Goal: Transaction & Acquisition: Purchase product/service

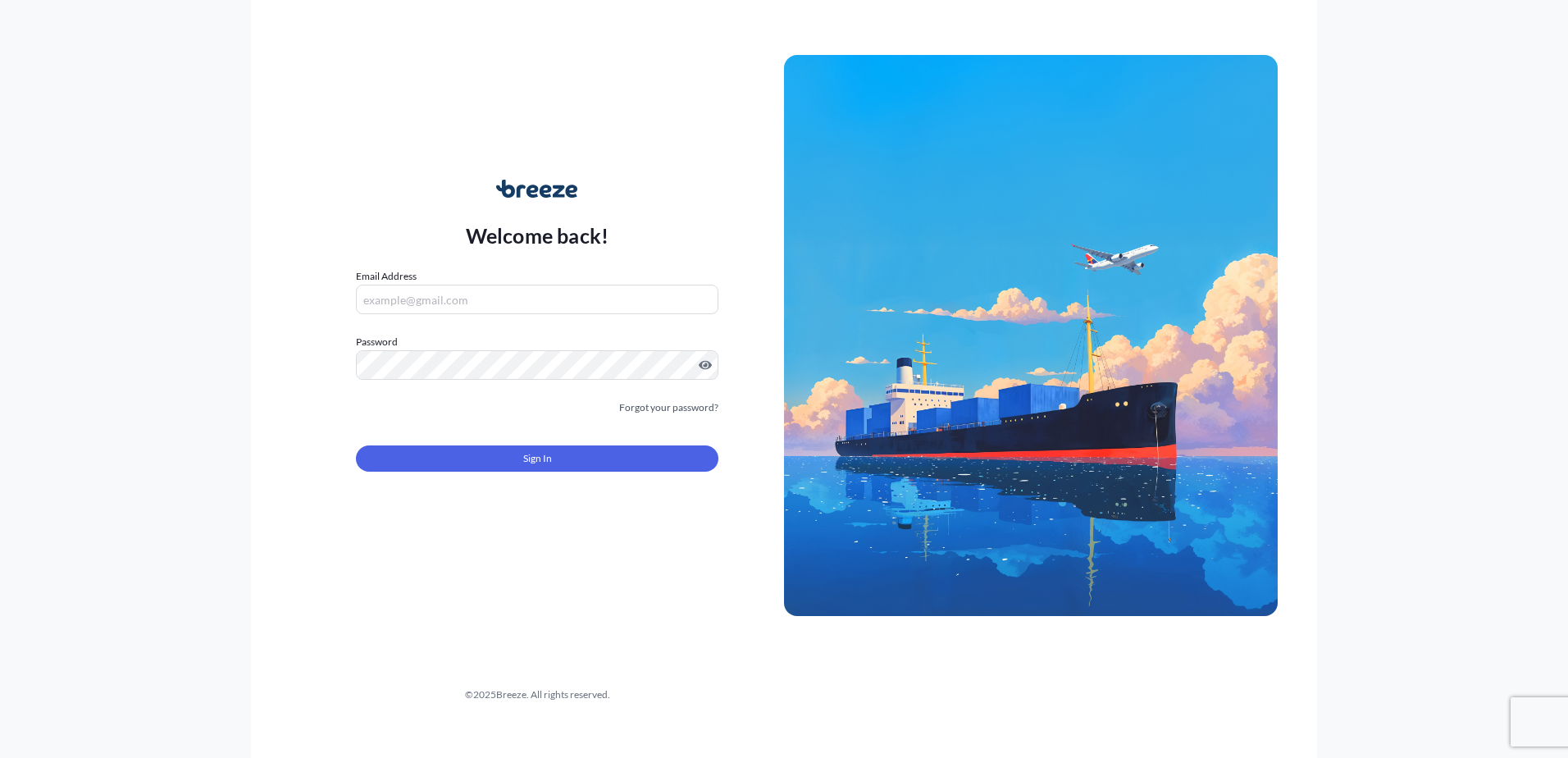
type input "[PERSON_NAME][EMAIL_ADDRESS][PERSON_NAME][DOMAIN_NAME]"
click at [424, 454] on button "Sign In" at bounding box center [536, 458] width 362 height 26
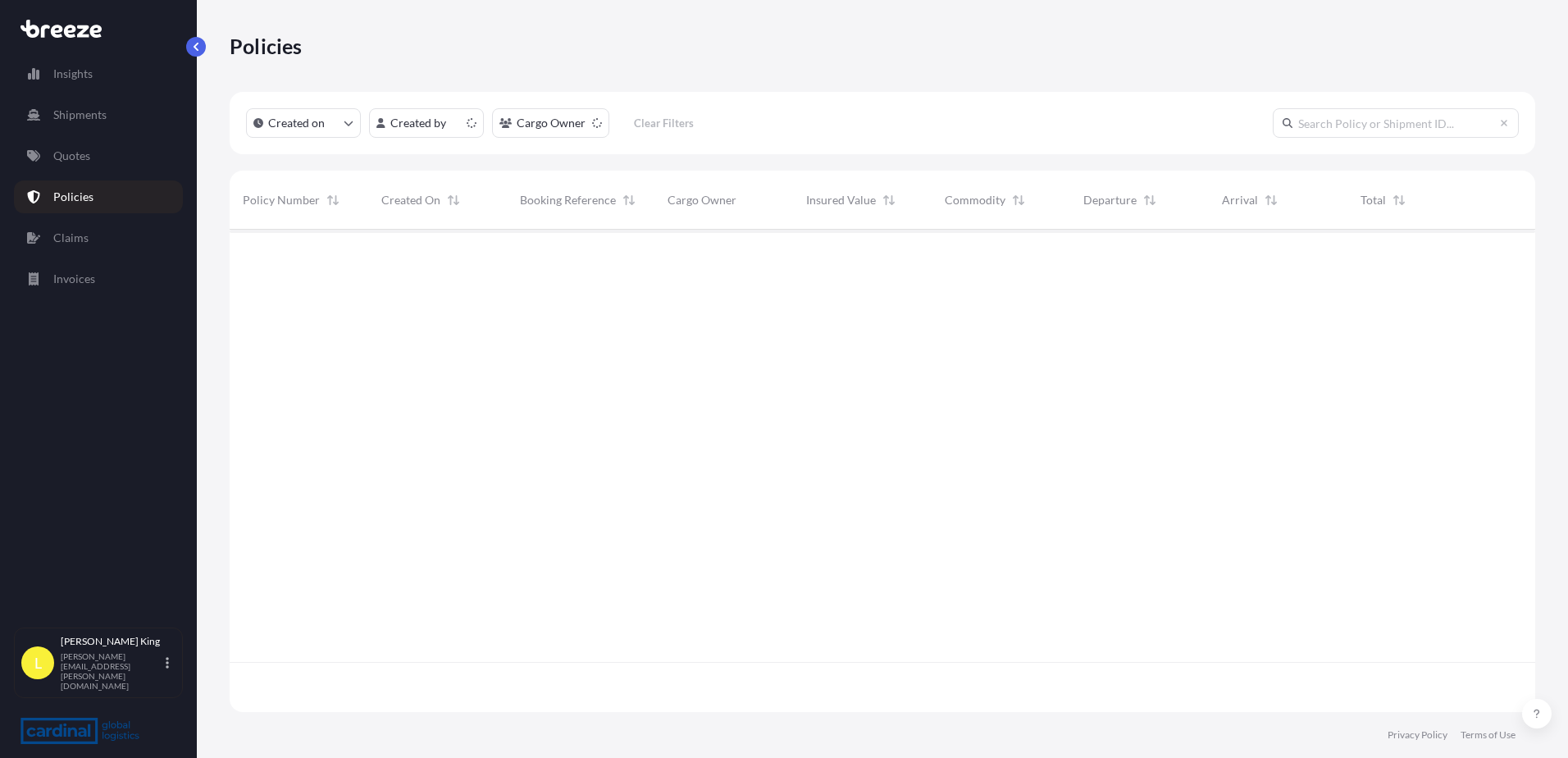
scroll to position [479, 1293]
click at [137, 155] on link "Quotes" at bounding box center [98, 155] width 169 height 33
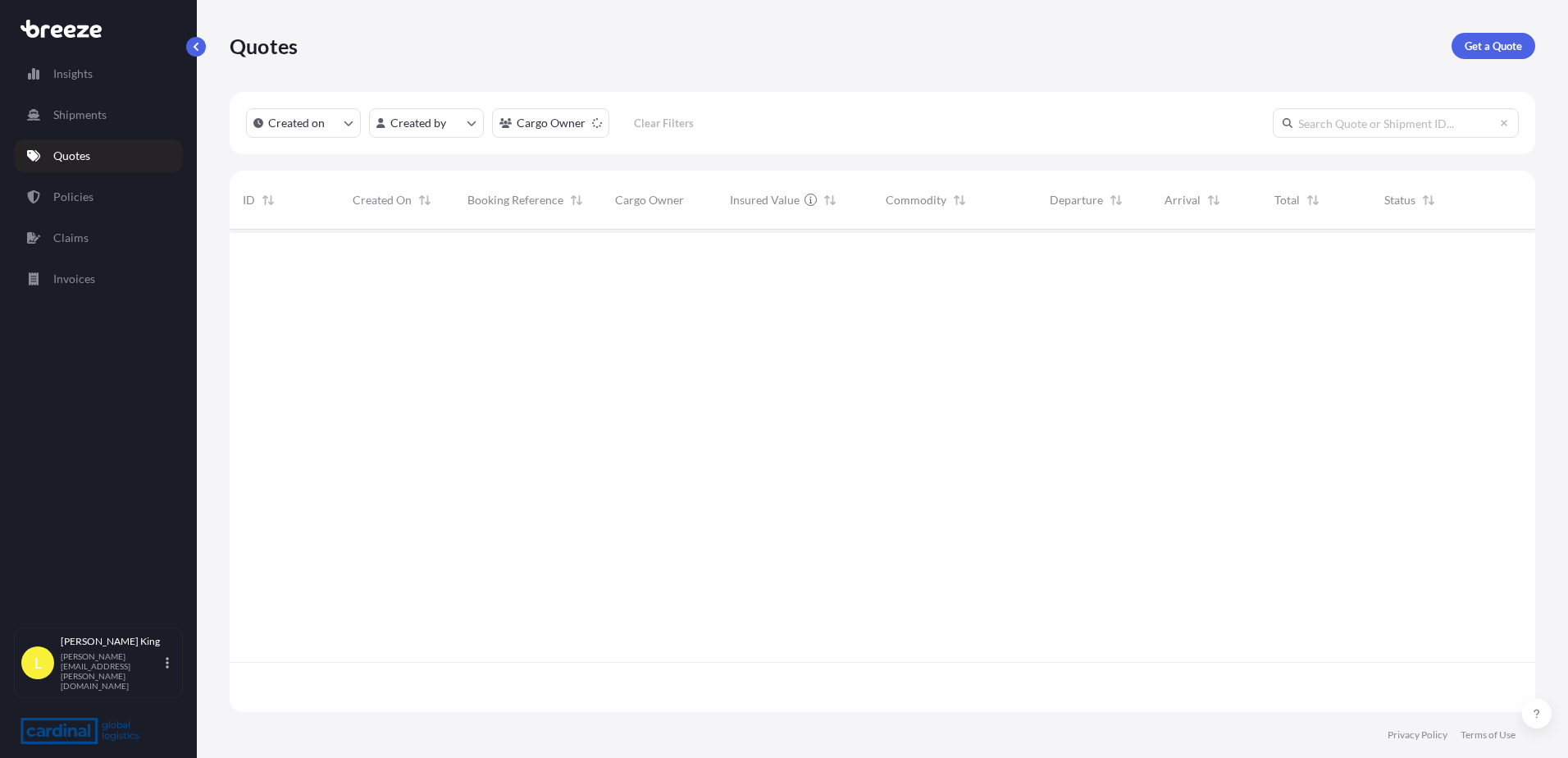
scroll to position [479, 1293]
click at [1494, 32] on div "Quotes Get a Quote" at bounding box center [882, 46] width 1305 height 92
click at [1504, 44] on p "Get a Quote" at bounding box center [1493, 46] width 57 height 16
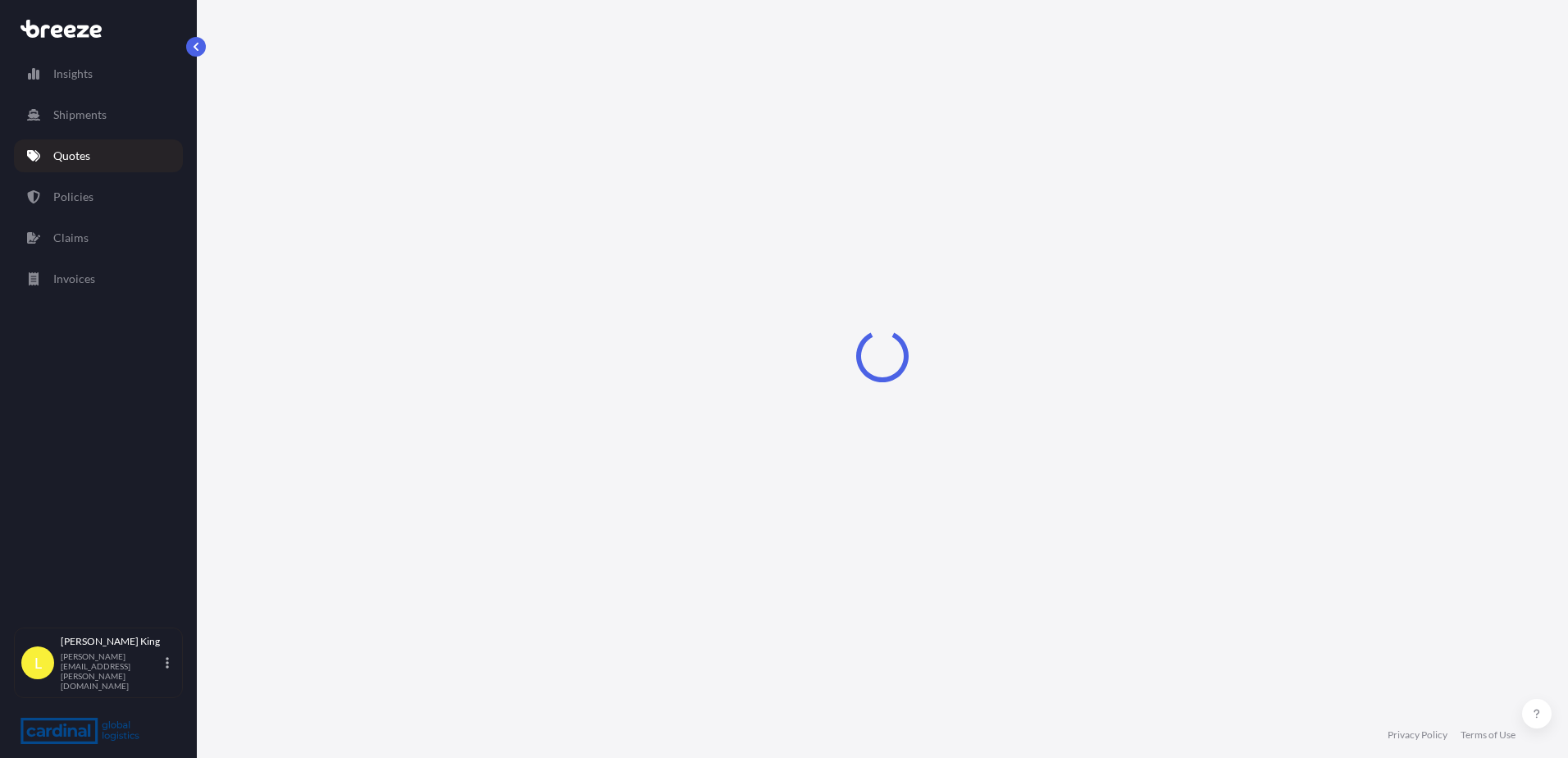
select select "Road"
select select "Sea"
select select "1"
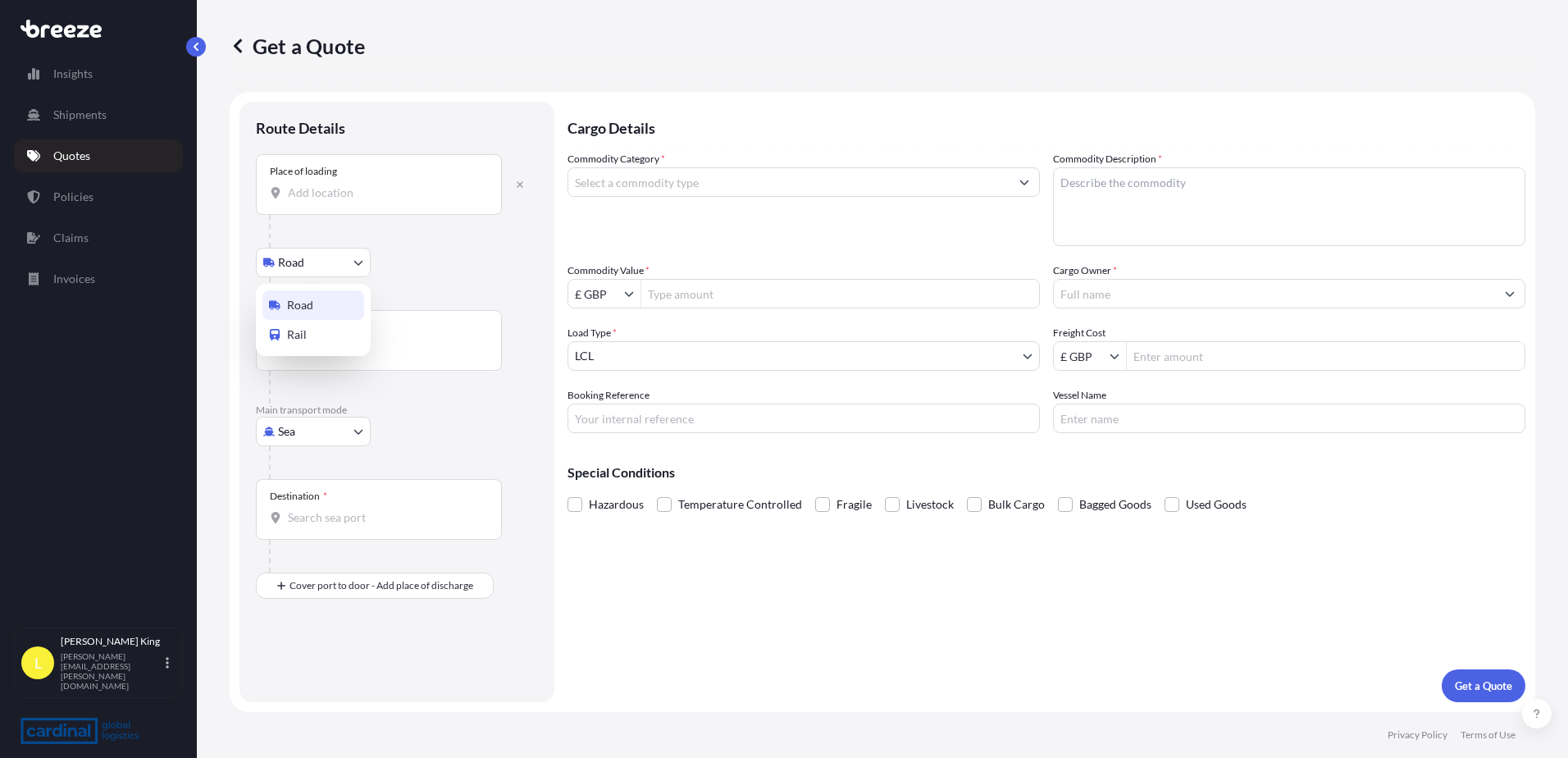
click at [328, 265] on body "Insights Shipments Quotes Policies Claims Invoices L [PERSON_NAME] [PERSON_NAME…" at bounding box center [784, 379] width 1568 height 758
click at [521, 187] on icon "button" at bounding box center [520, 185] width 10 height 10
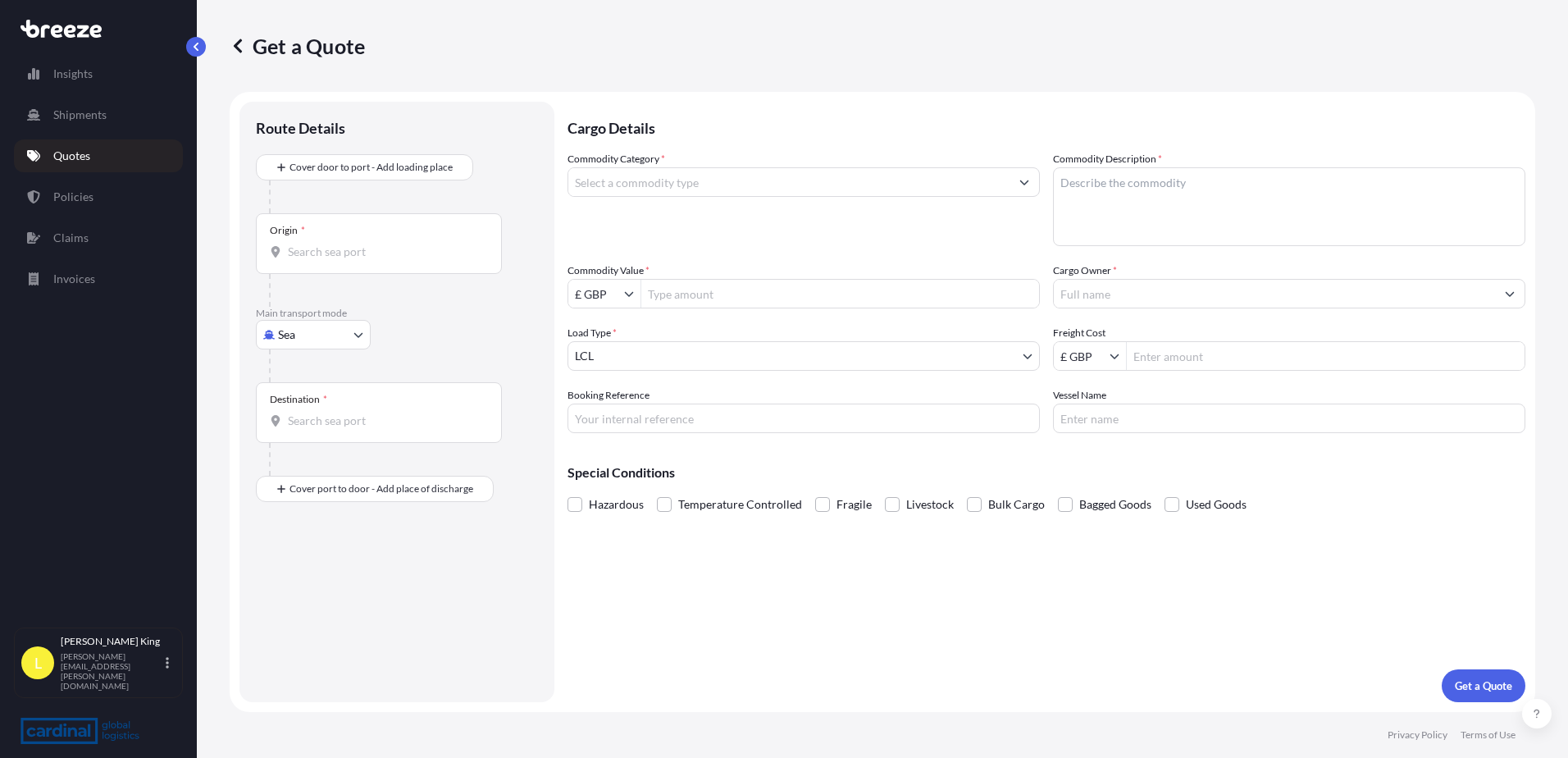
click at [329, 336] on body "Insights Shipments Quotes Policies Claims Invoices L [PERSON_NAME] [PERSON_NAME…" at bounding box center [784, 379] width 1568 height 758
click at [339, 417] on div "Air" at bounding box center [313, 406] width 101 height 30
select select "Air"
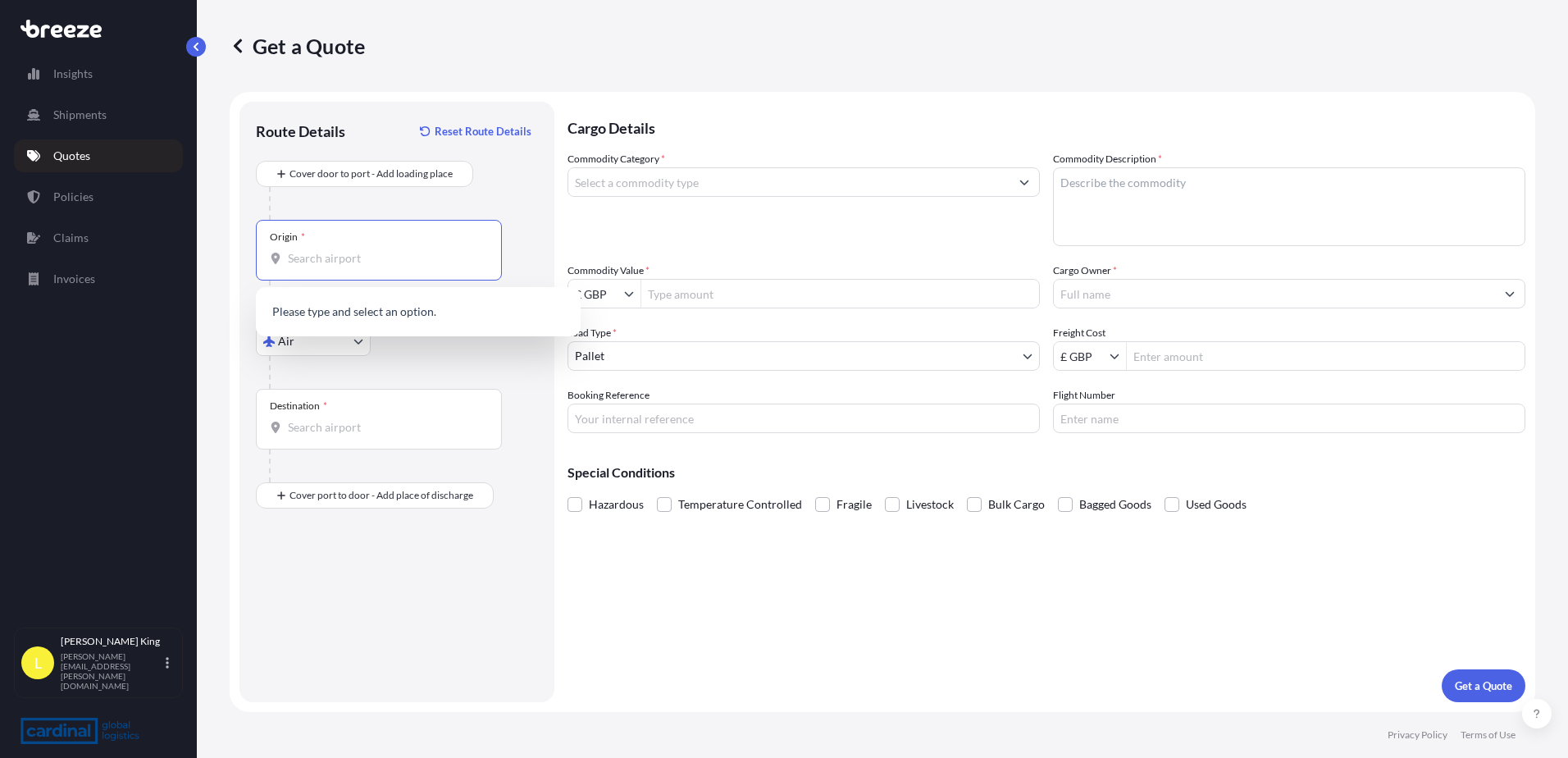
click at [394, 258] on input "Origin *" at bounding box center [384, 258] width 193 height 16
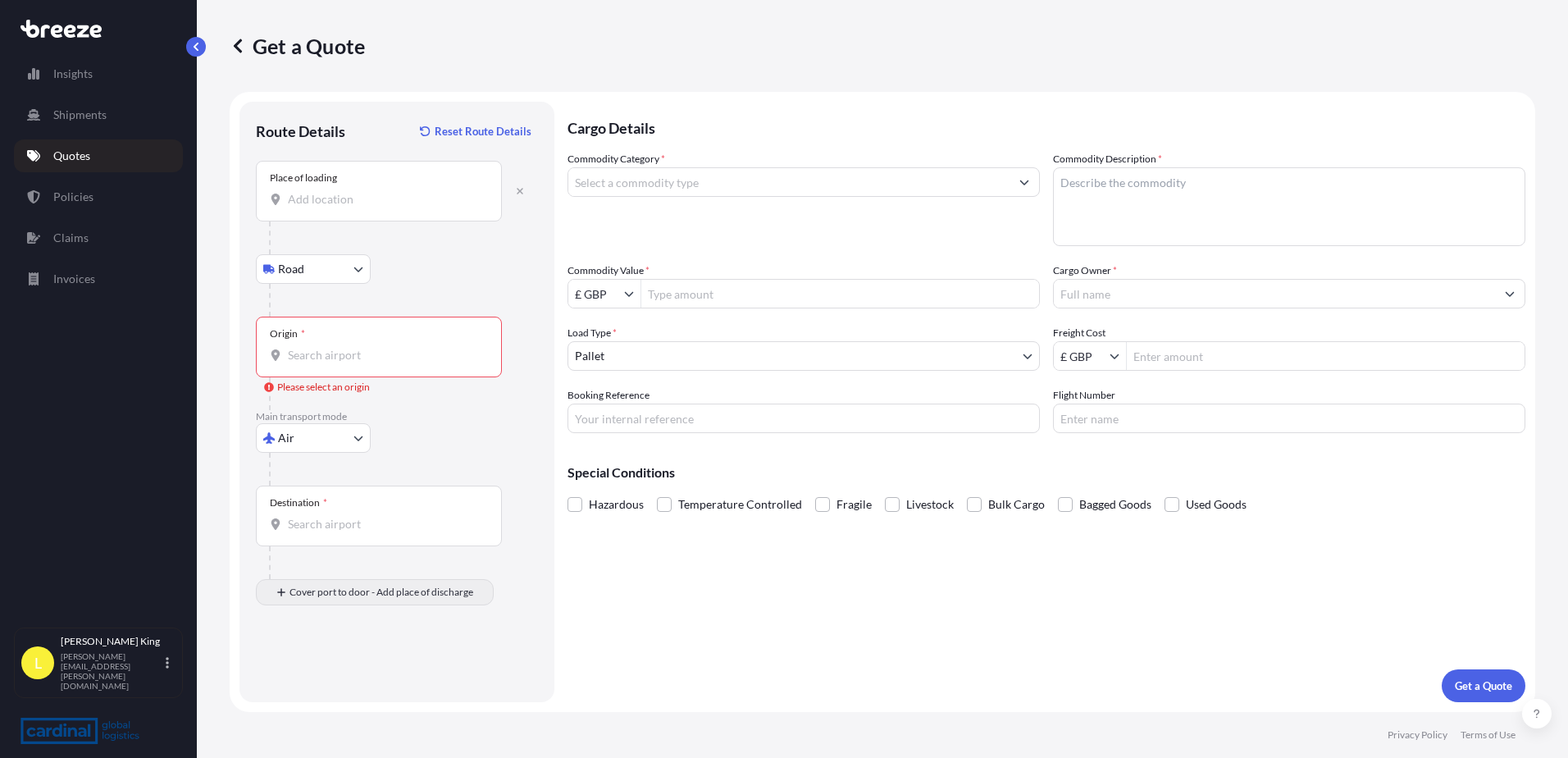
click at [408, 606] on div "Cover port to door - Add place of discharge" at bounding box center [374, 592] width 210 height 30
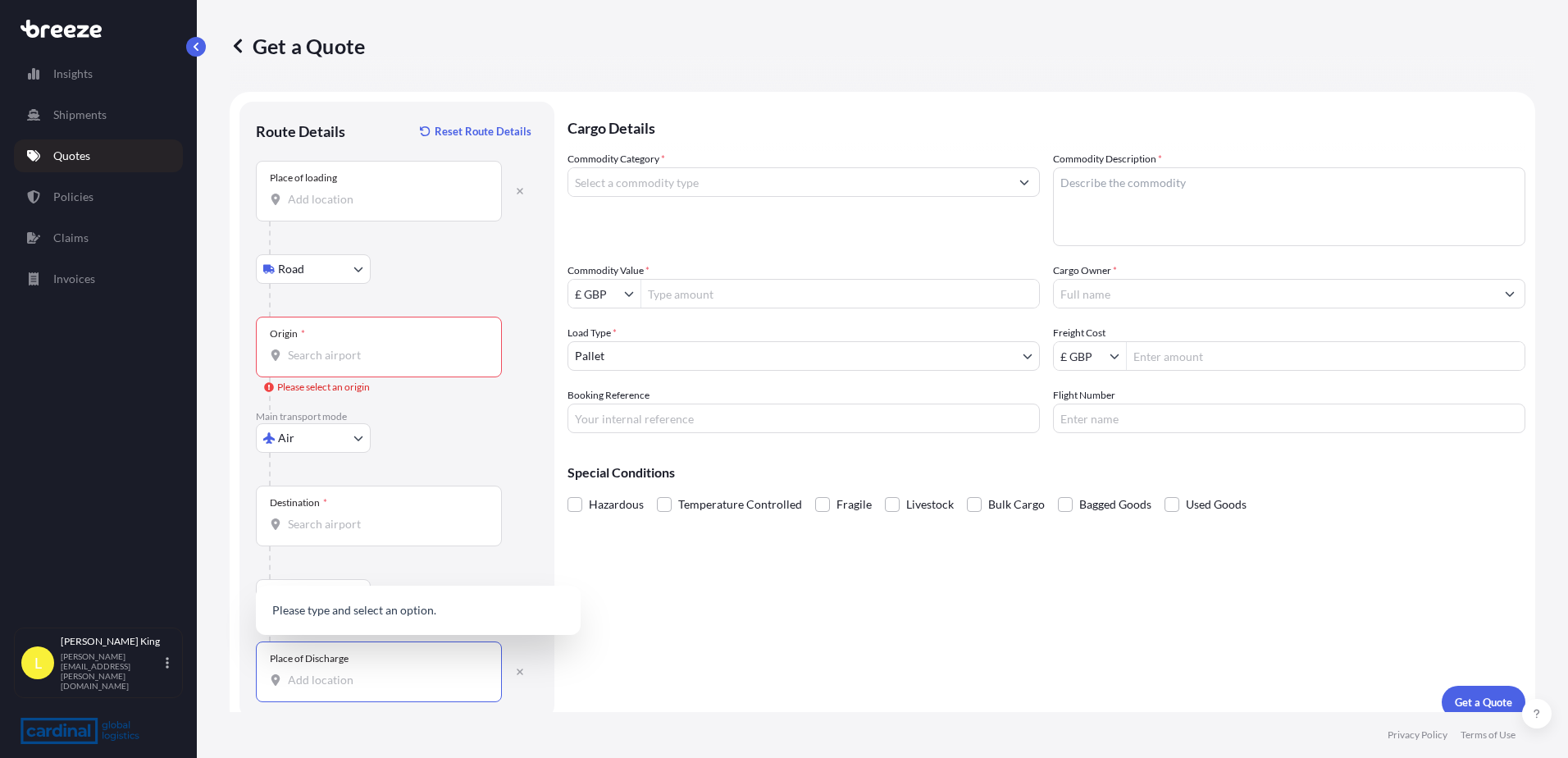
click at [382, 682] on input "Place of Discharge" at bounding box center [384, 679] width 193 height 16
paste input "The Centrepoint, #05-05, [GEOGRAPHIC_DATA] 238843"
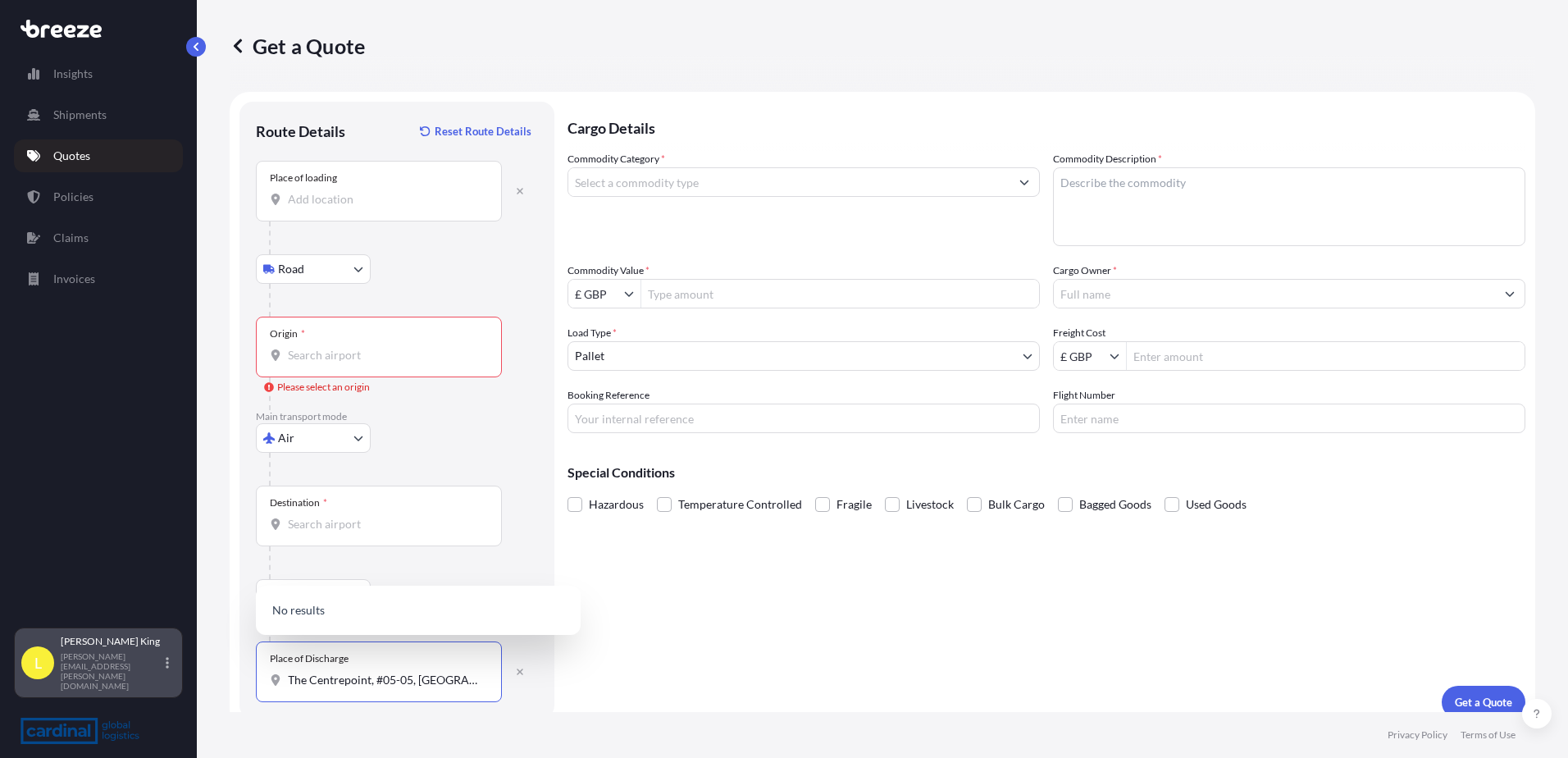
drag, startPoint x: 389, startPoint y: 679, endPoint x: 91, endPoint y: 679, distance: 298.0
click at [91, 679] on div "Insights Shipments Quotes Policies Claims Invoices L [PERSON_NAME] [PERSON_NAME…" at bounding box center [784, 379] width 1568 height 758
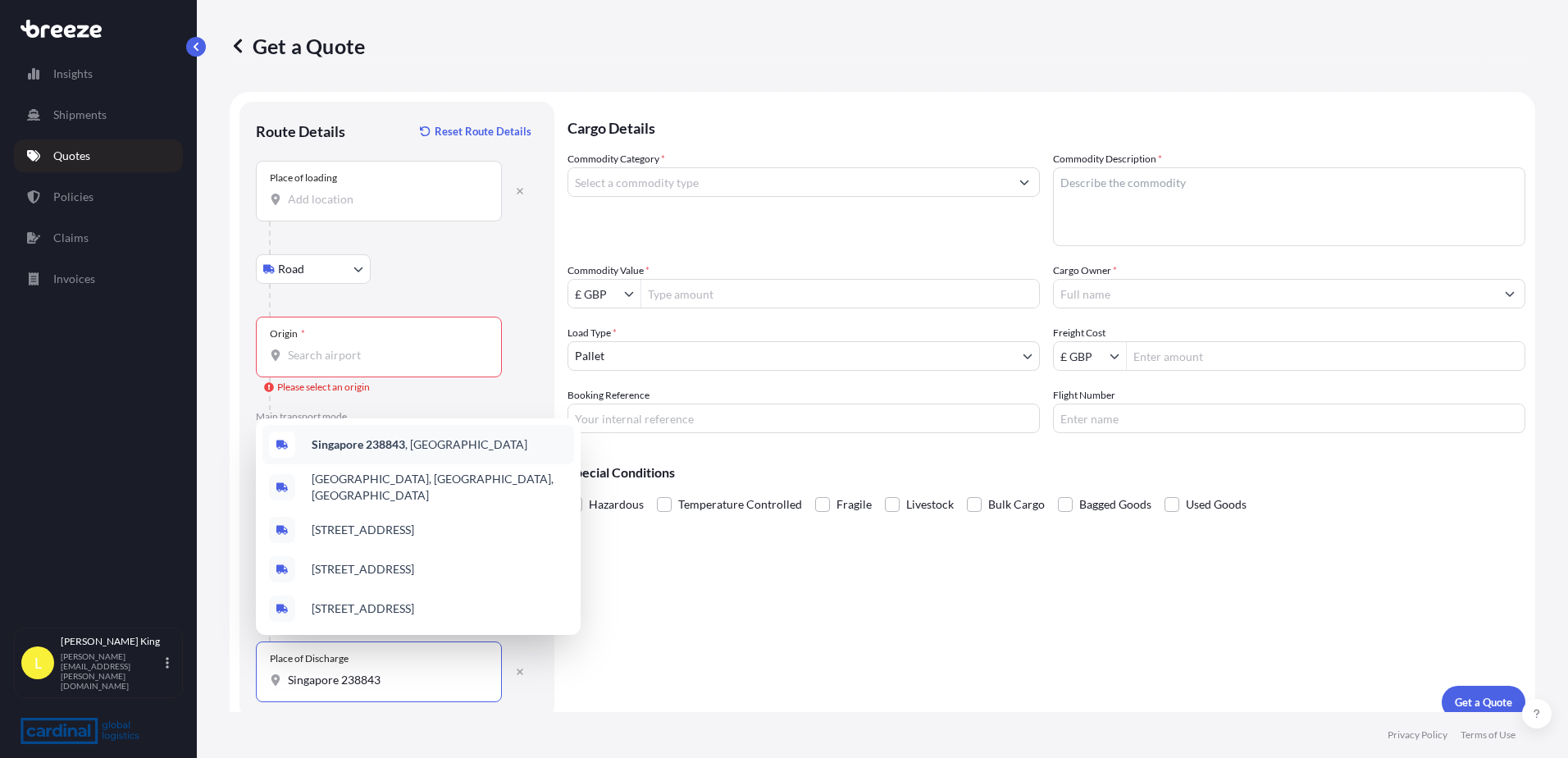
click at [419, 444] on span "Singapore 238843 , [GEOGRAPHIC_DATA]" at bounding box center [419, 444] width 215 height 16
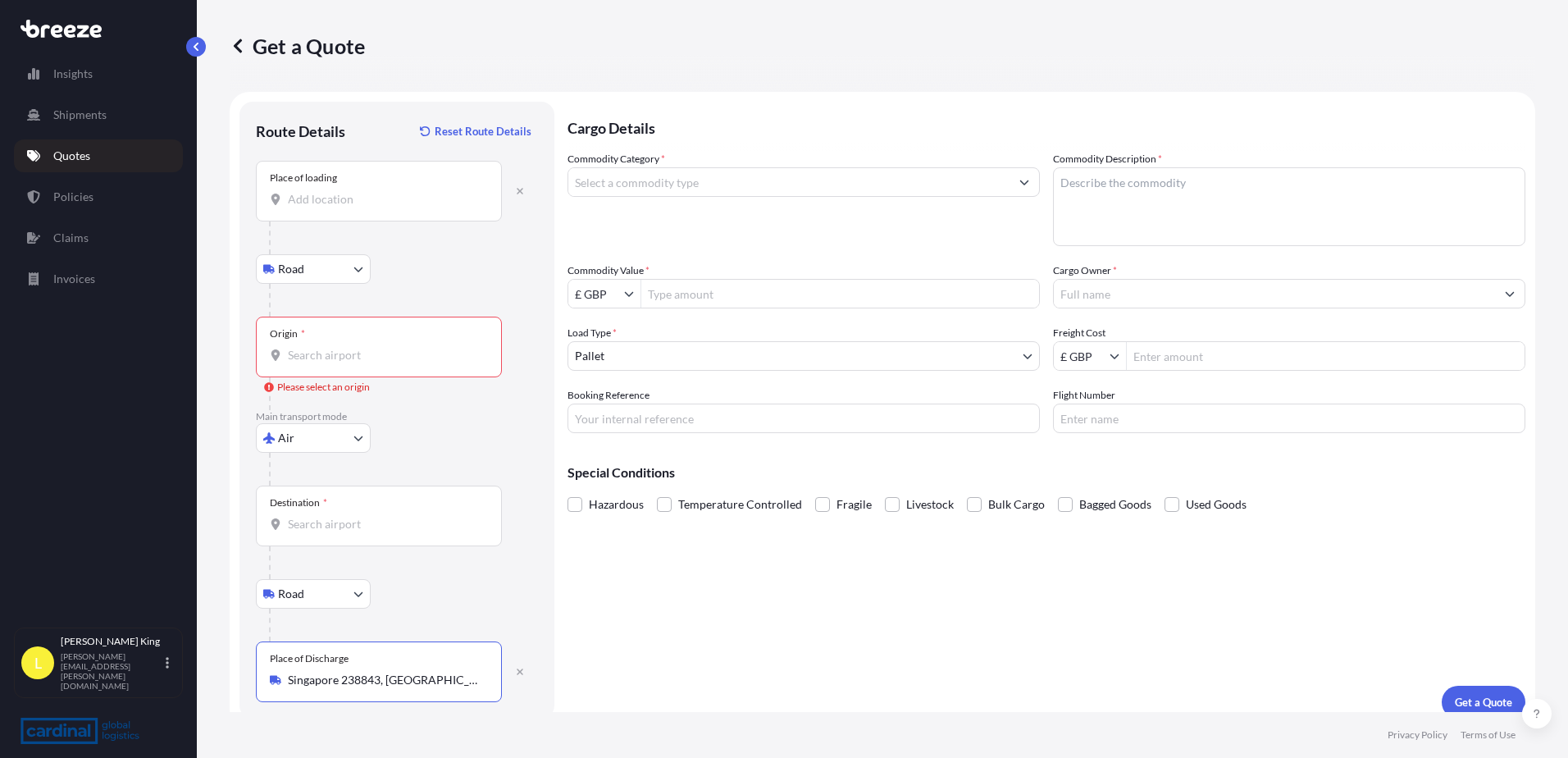
type input "Singapore 238843, [GEOGRAPHIC_DATA]"
click at [348, 532] on input "Destination *" at bounding box center [384, 523] width 193 height 16
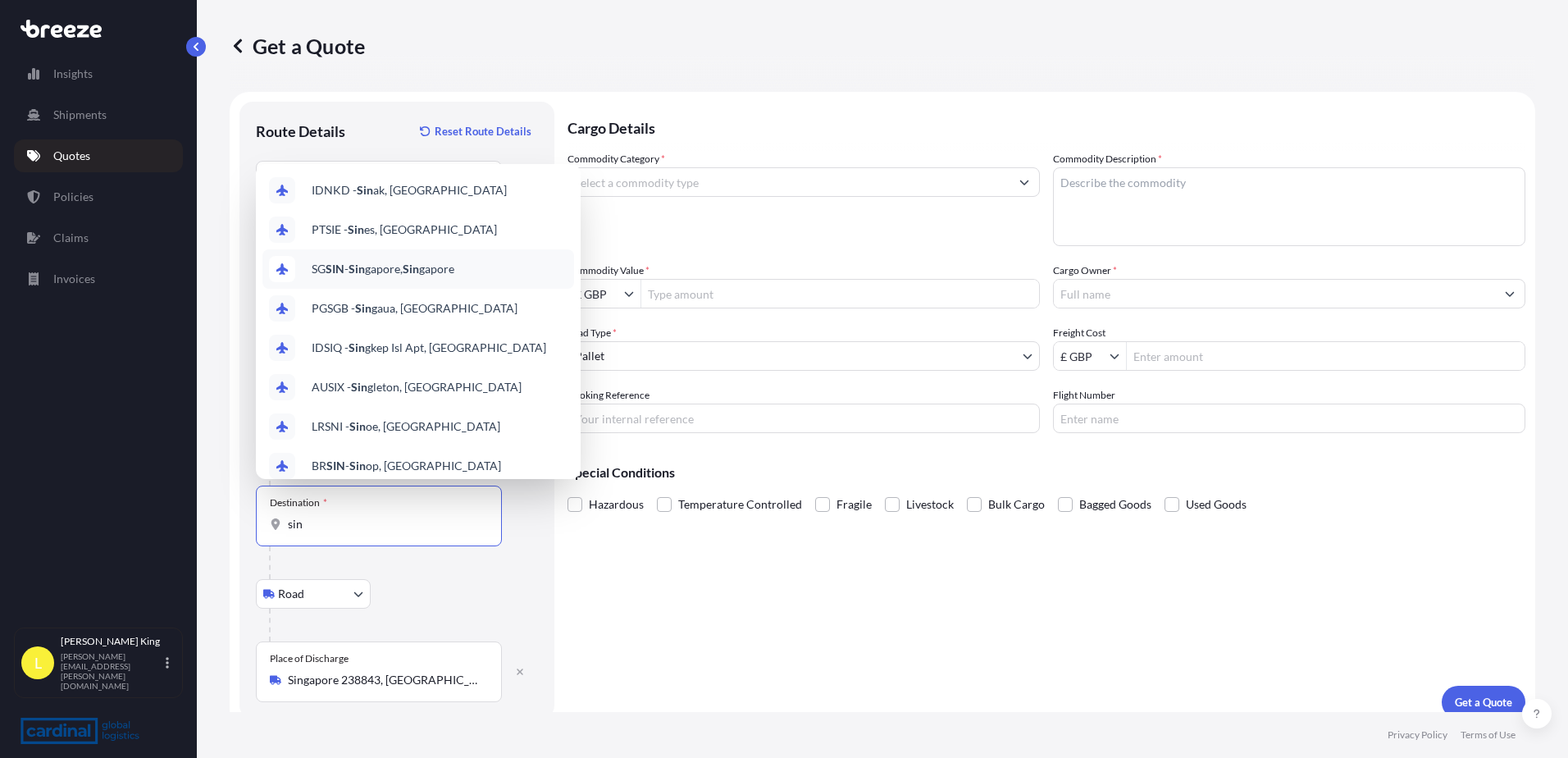
click at [444, 255] on div "SG SIN - Sin gapore, Sin gapore" at bounding box center [418, 269] width 312 height 40
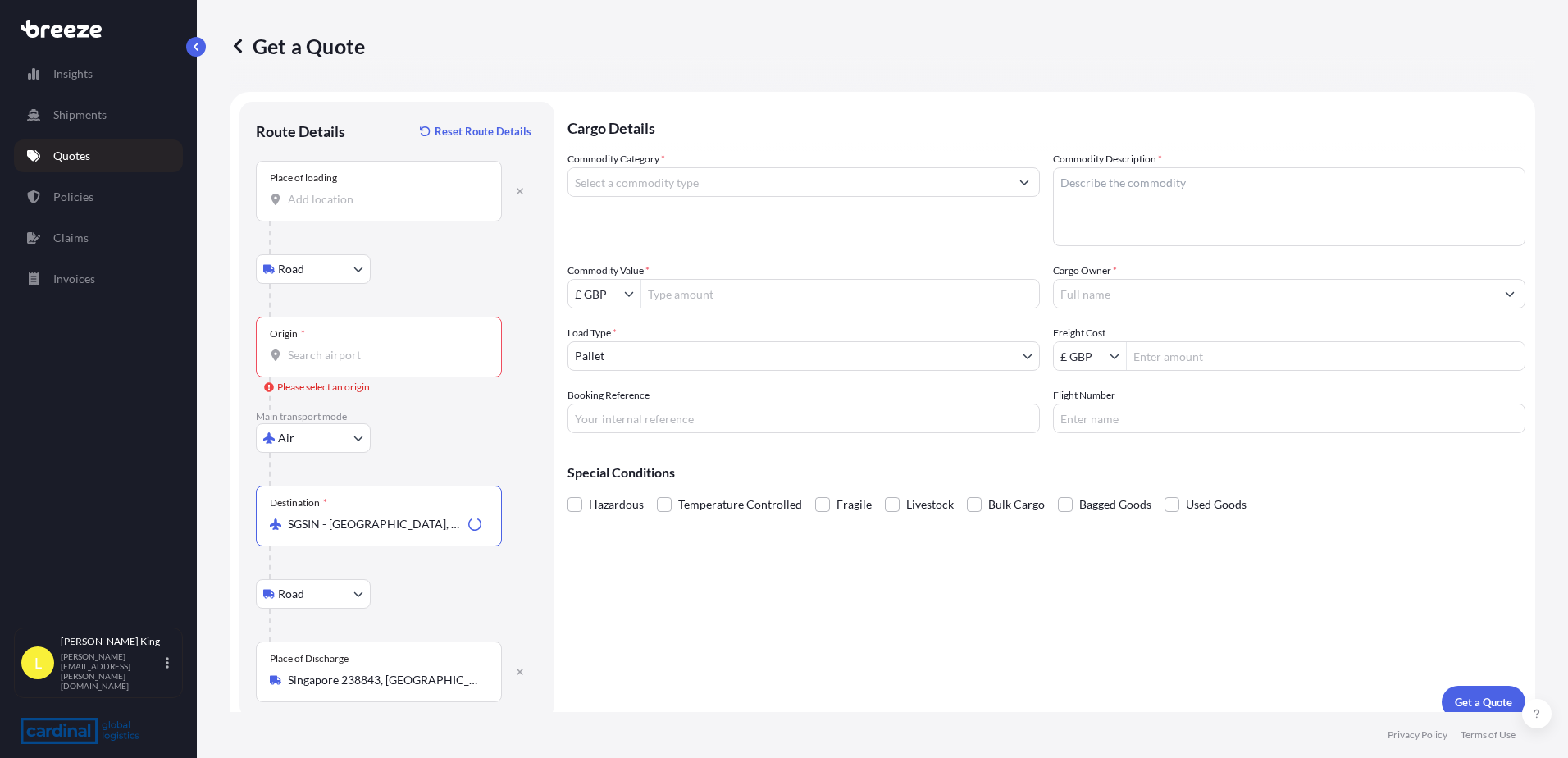
type input "SGSIN - [GEOGRAPHIC_DATA], [GEOGRAPHIC_DATA]"
click at [379, 342] on div "Origin *" at bounding box center [378, 347] width 246 height 61
click at [379, 347] on input "Origin * Please select an origin" at bounding box center [384, 355] width 193 height 16
click at [418, 363] on input "Origin * Please select an origin" at bounding box center [384, 355] width 193 height 16
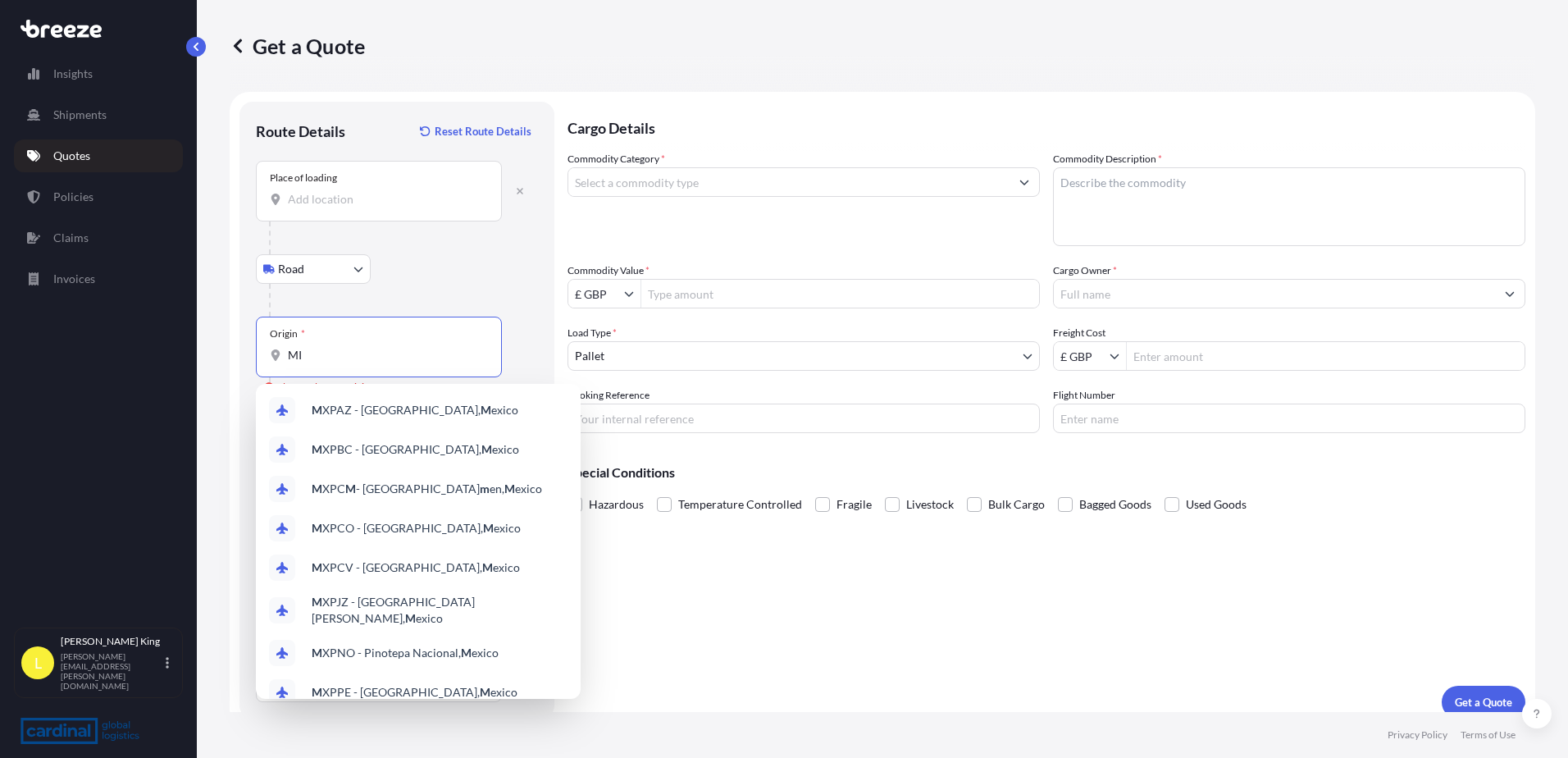
type input "MIL"
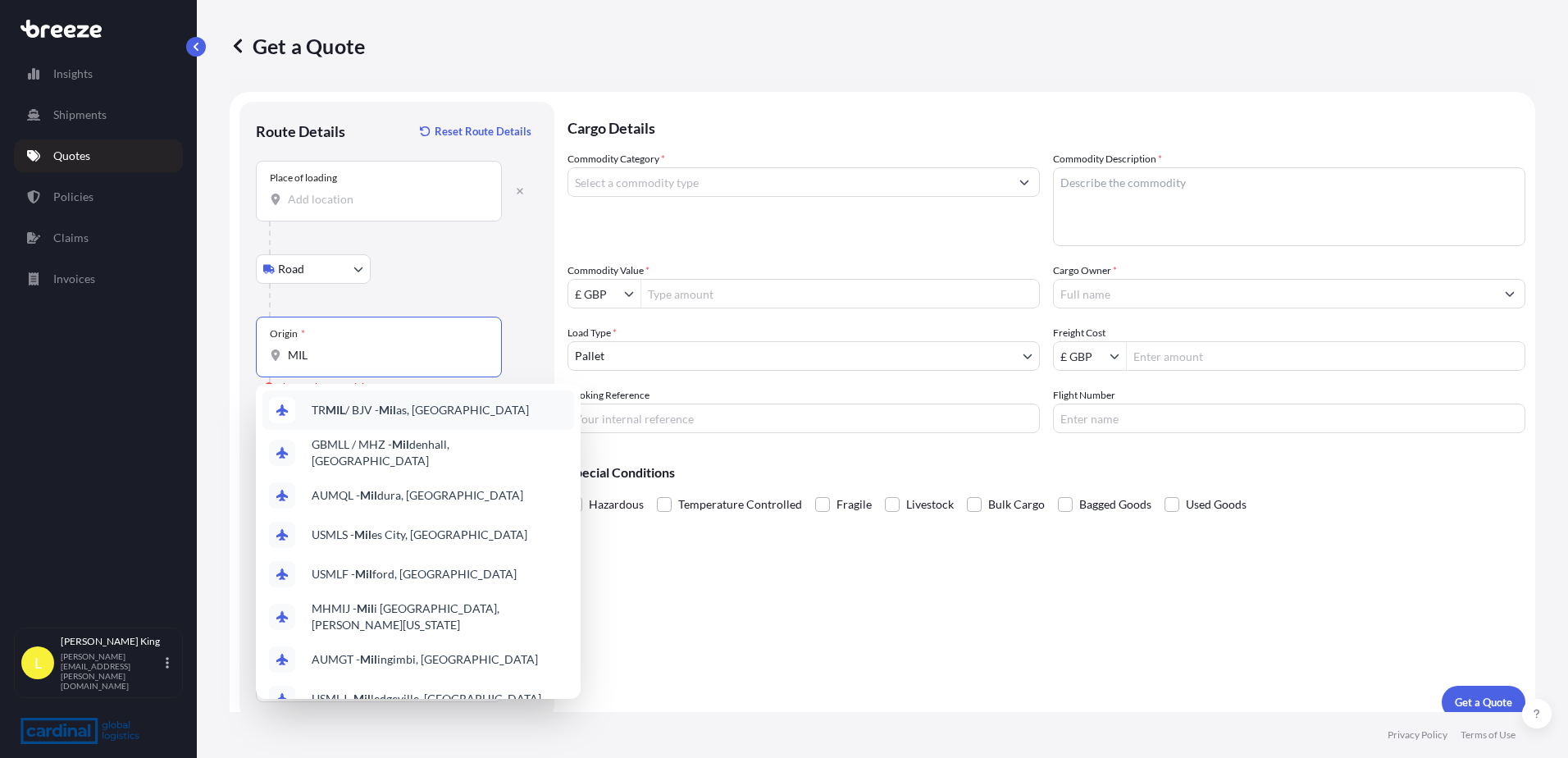
drag, startPoint x: 384, startPoint y: 355, endPoint x: 210, endPoint y: 342, distance: 174.5
click at [210, 342] on div "Get a Quote Route Details Reset Route Details Place of loading Road Road Rail O…" at bounding box center [882, 356] width 1371 height 712
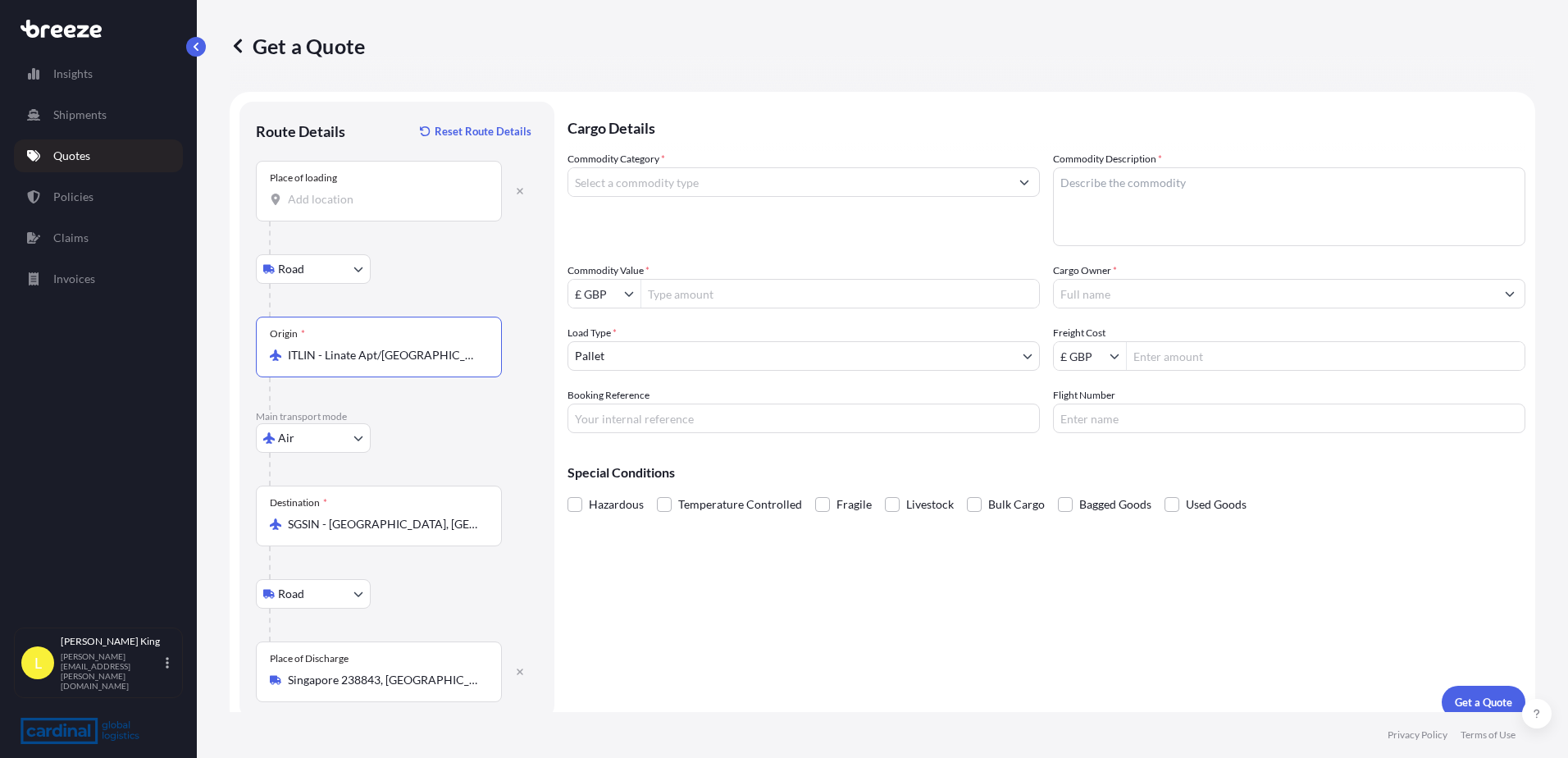
type input "ITLIN - Linate Apt/[GEOGRAPHIC_DATA], [GEOGRAPHIC_DATA]"
click at [389, 213] on div "Place of loading" at bounding box center [378, 191] width 246 height 61
click at [389, 208] on input "Place of loading" at bounding box center [384, 199] width 193 height 16
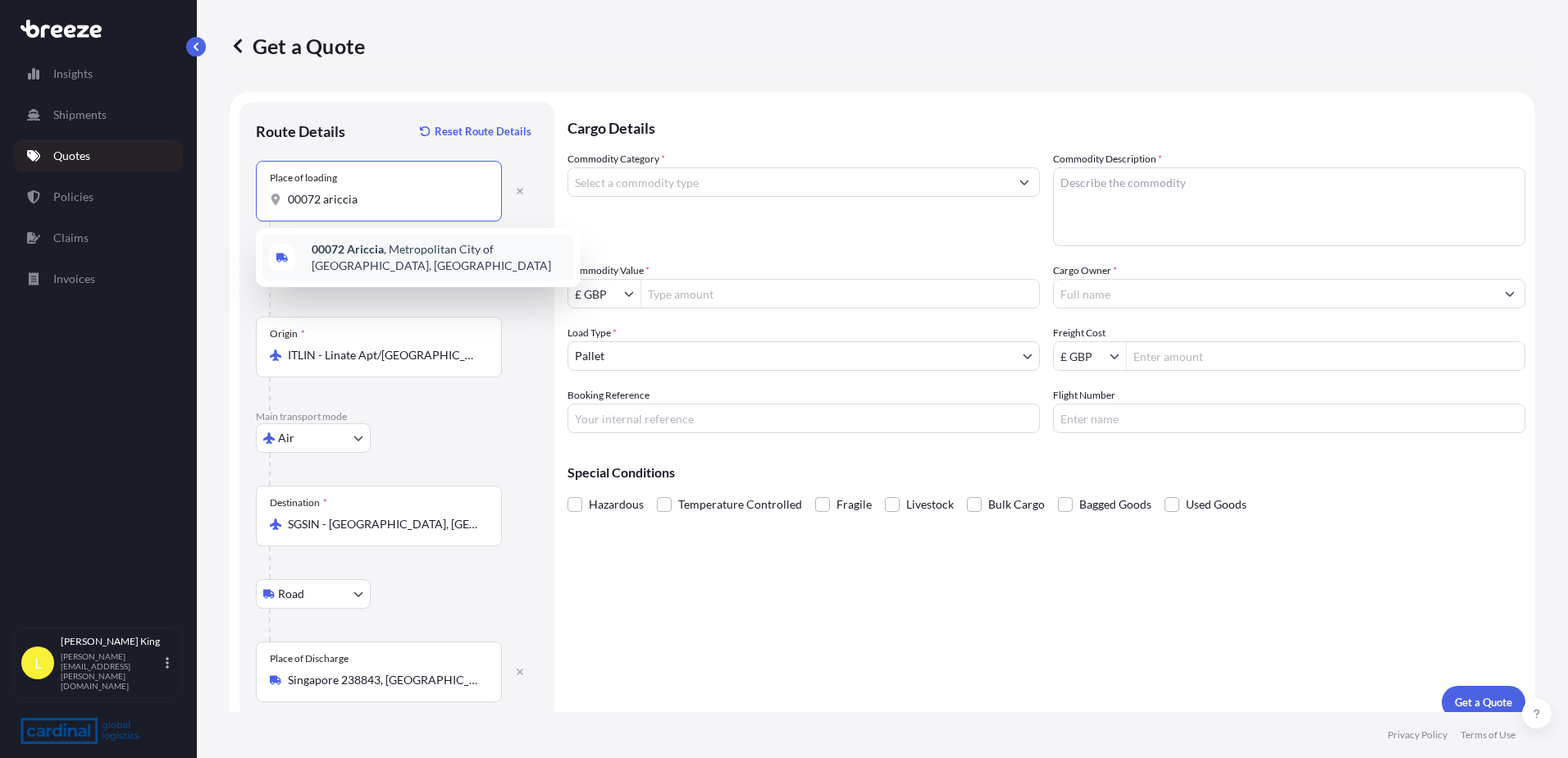
click at [488, 240] on div "00072 [GEOGRAPHIC_DATA] , [GEOGRAPHIC_DATA], [GEOGRAPHIC_DATA]" at bounding box center [418, 258] width 312 height 46
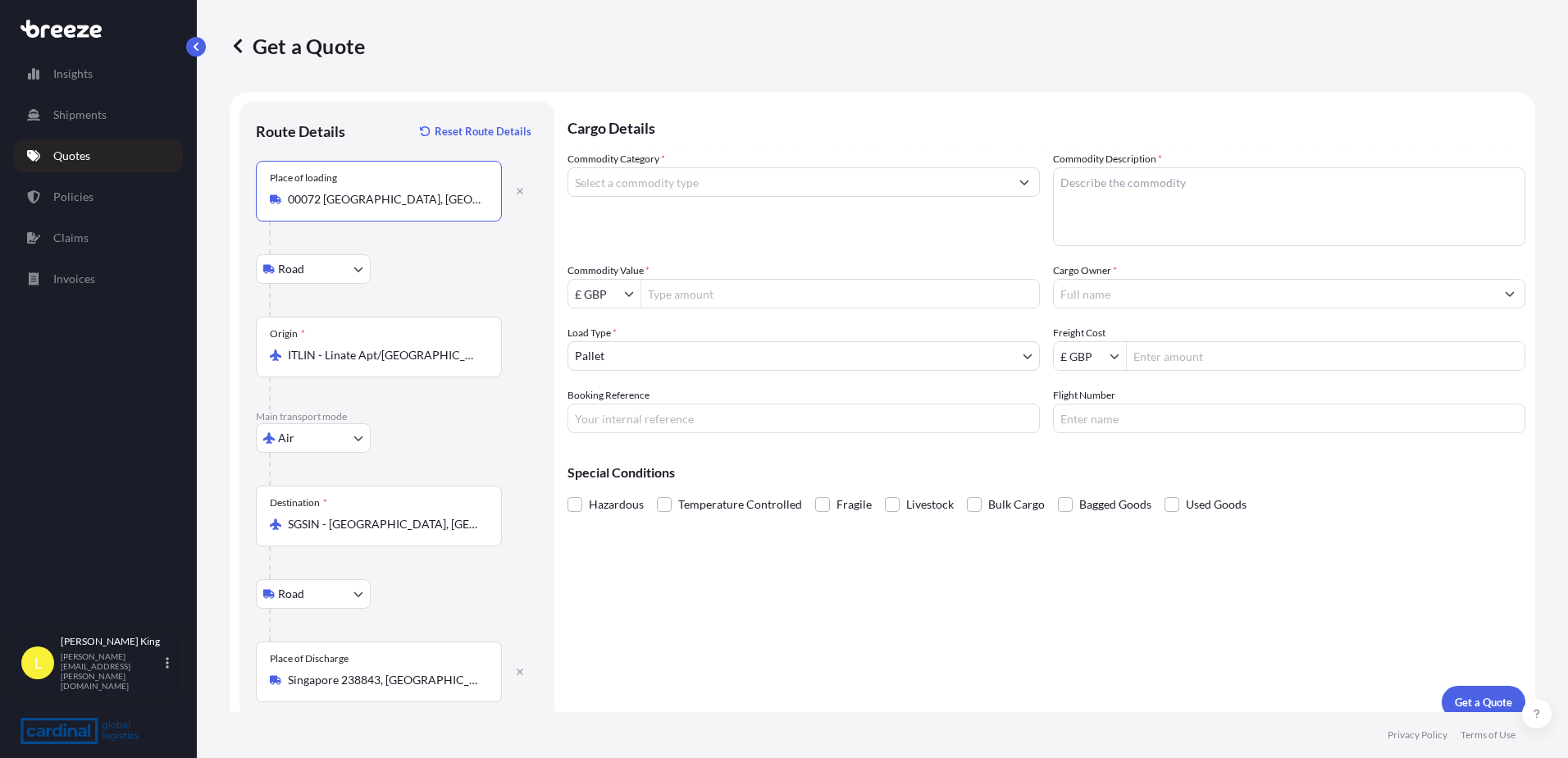
type input "00072 [GEOGRAPHIC_DATA], [GEOGRAPHIC_DATA], [GEOGRAPHIC_DATA]"
click at [764, 188] on input "Commodity Category *" at bounding box center [789, 182] width 441 height 30
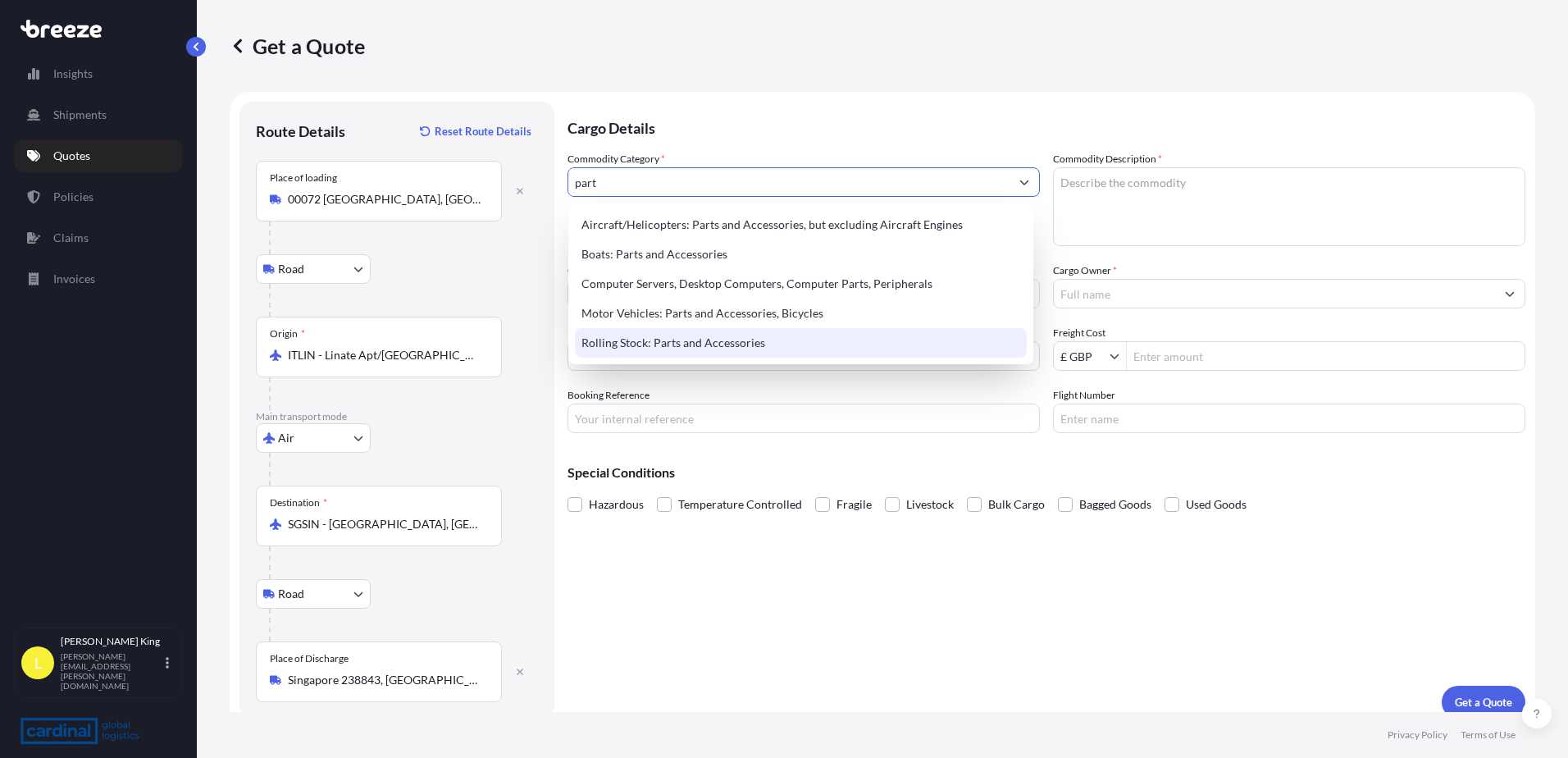
click at [804, 339] on div "Rolling Stock: Parts and Accessories" at bounding box center [800, 342] width 452 height 30
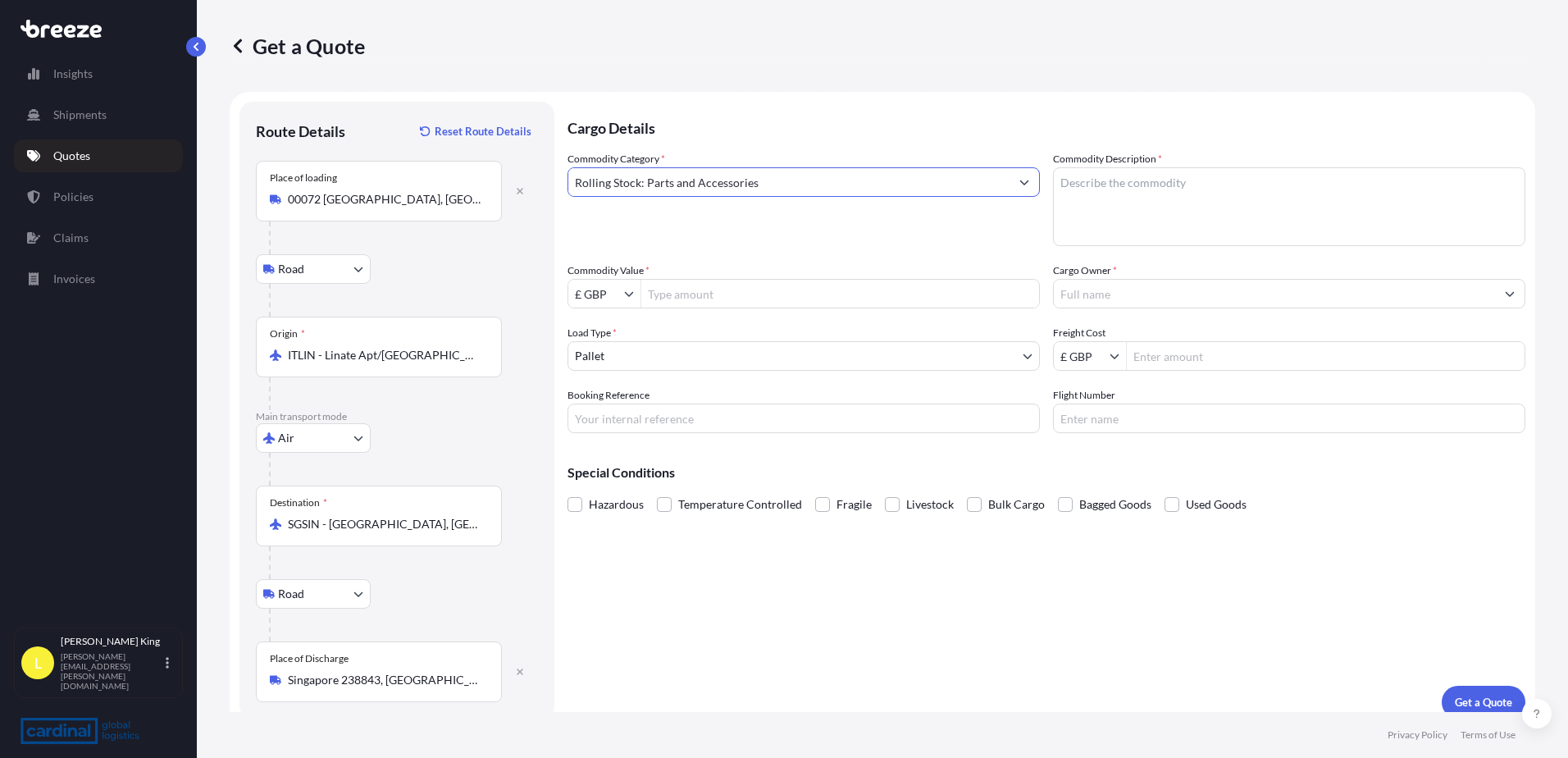
type input "Rolling Stock: Parts and Accessories"
click at [1130, 166] on label "Commodity Description *" at bounding box center [1107, 159] width 109 height 16
click at [1130, 167] on textarea "Commodity Description *" at bounding box center [1288, 206] width 472 height 79
click at [1127, 183] on textarea "Commodity Description *" at bounding box center [1288, 206] width 472 height 79
type textarea "general cargo"
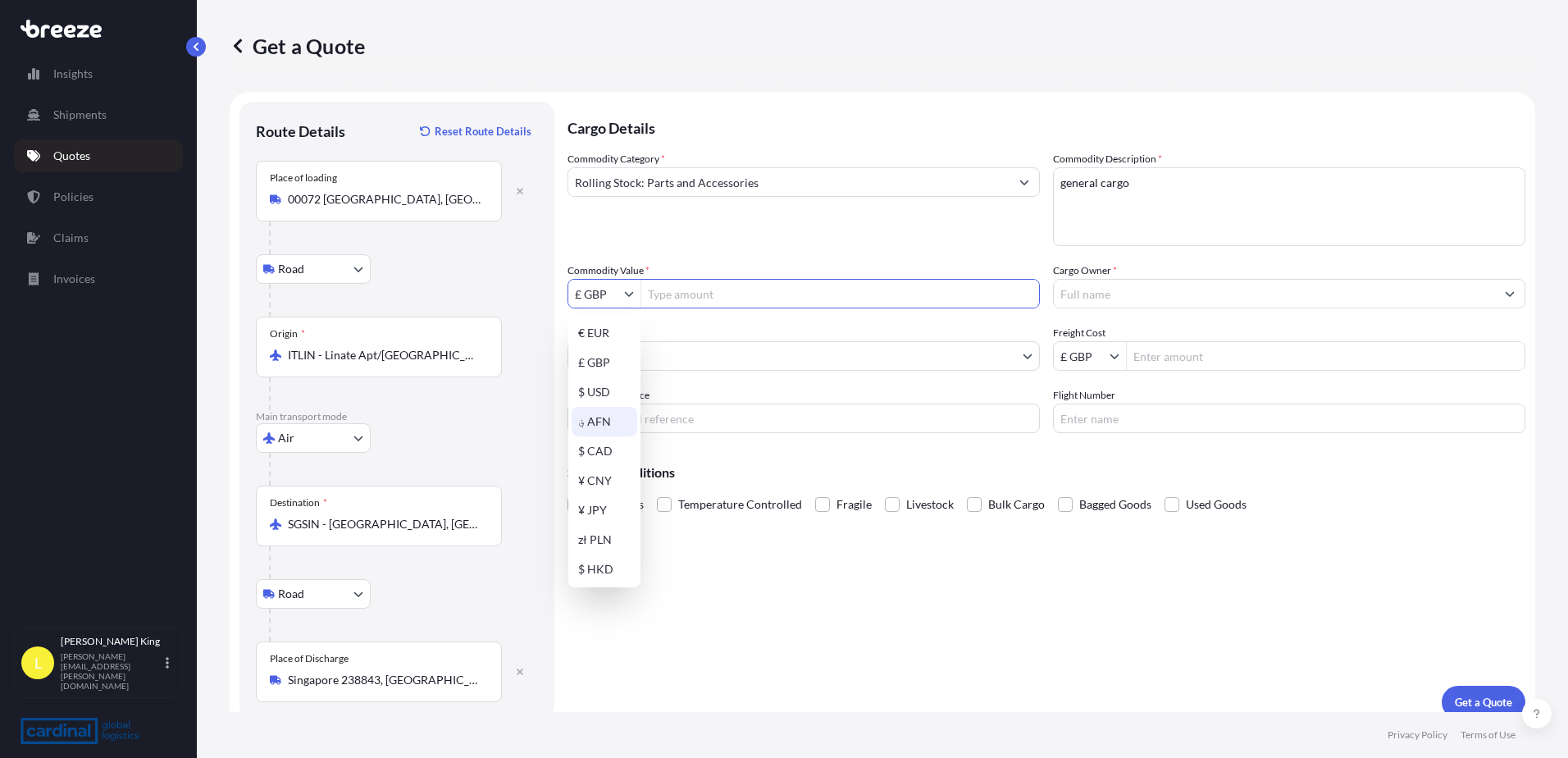
click at [758, 294] on input "Commodity Value *" at bounding box center [840, 293] width 398 height 30
click at [864, 149] on p "Cargo Details" at bounding box center [1047, 126] width 958 height 49
click at [680, 295] on input "Commodity Value *" at bounding box center [840, 293] width 398 height 30
click at [620, 292] on input "£ GBP" at bounding box center [596, 293] width 56 height 30
click at [614, 326] on div "€ EUR" at bounding box center [604, 333] width 66 height 30
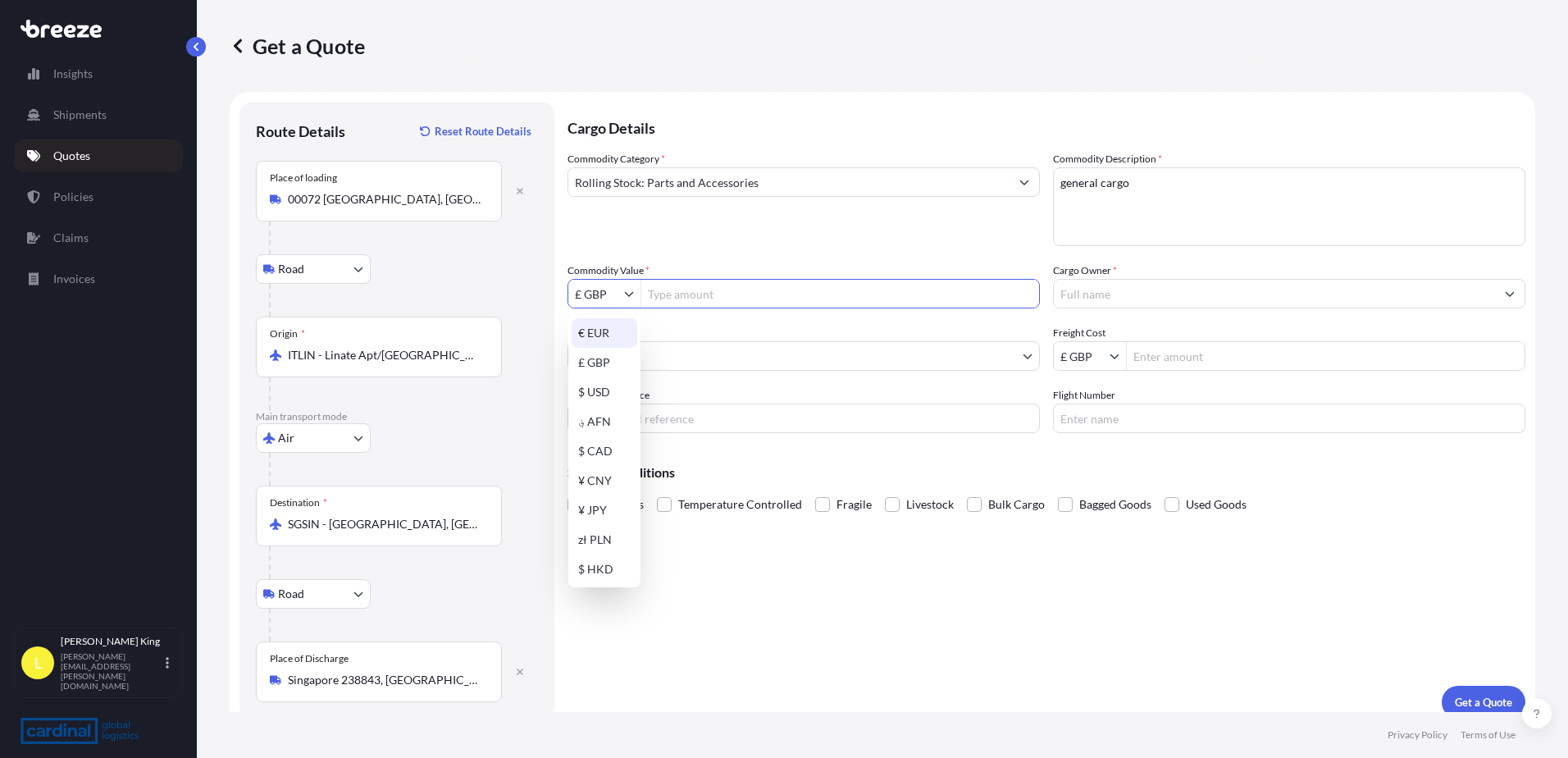
type input "€ EUR"
click at [670, 291] on input "Commodity Value *" at bounding box center [840, 293] width 398 height 30
type input "15,000"
click at [1233, 286] on input "Cargo Owner *" at bounding box center [1274, 293] width 441 height 30
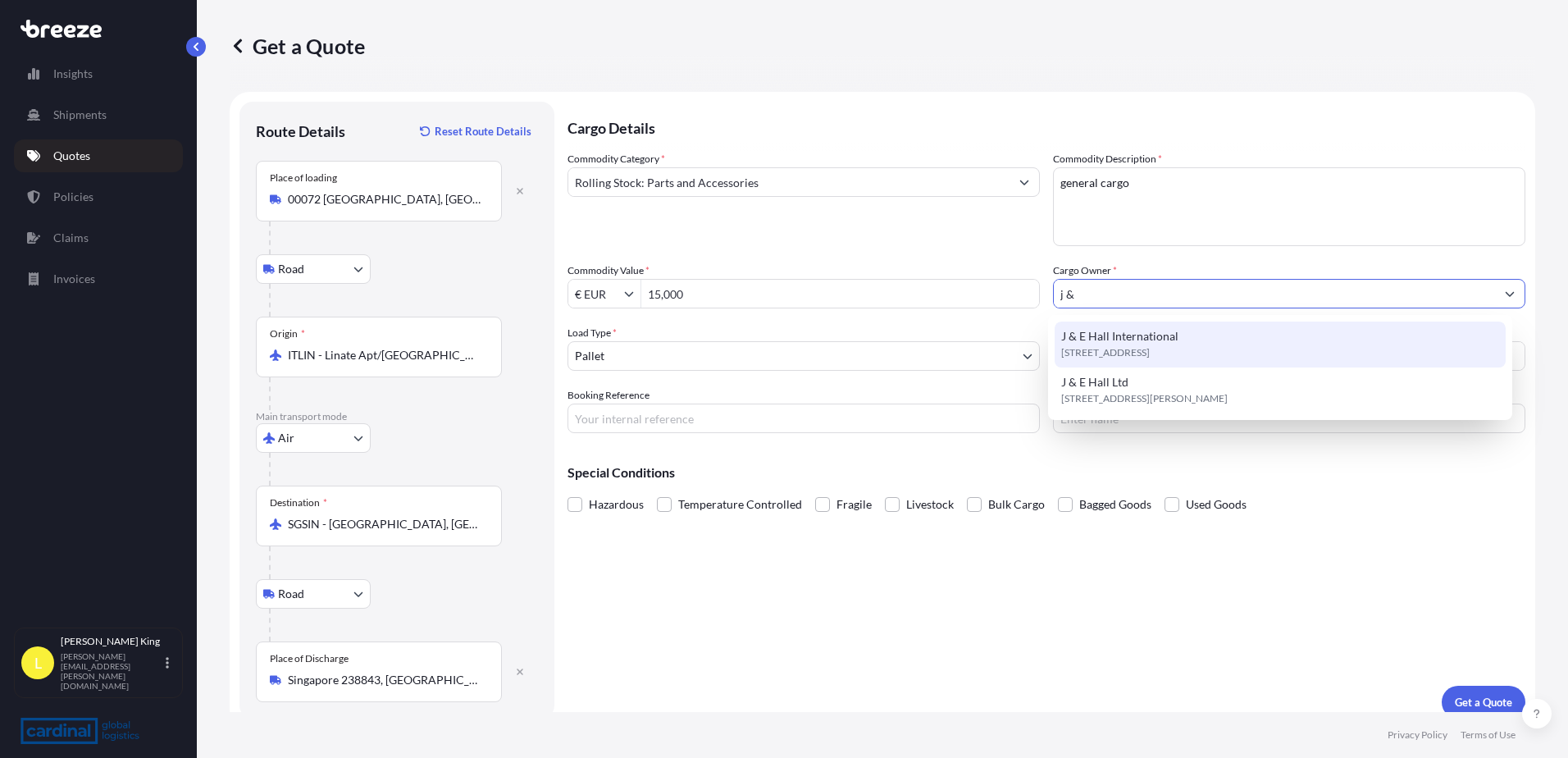
click at [1240, 333] on div "J & E Hall International [STREET_ADDRESS]" at bounding box center [1280, 344] width 452 height 46
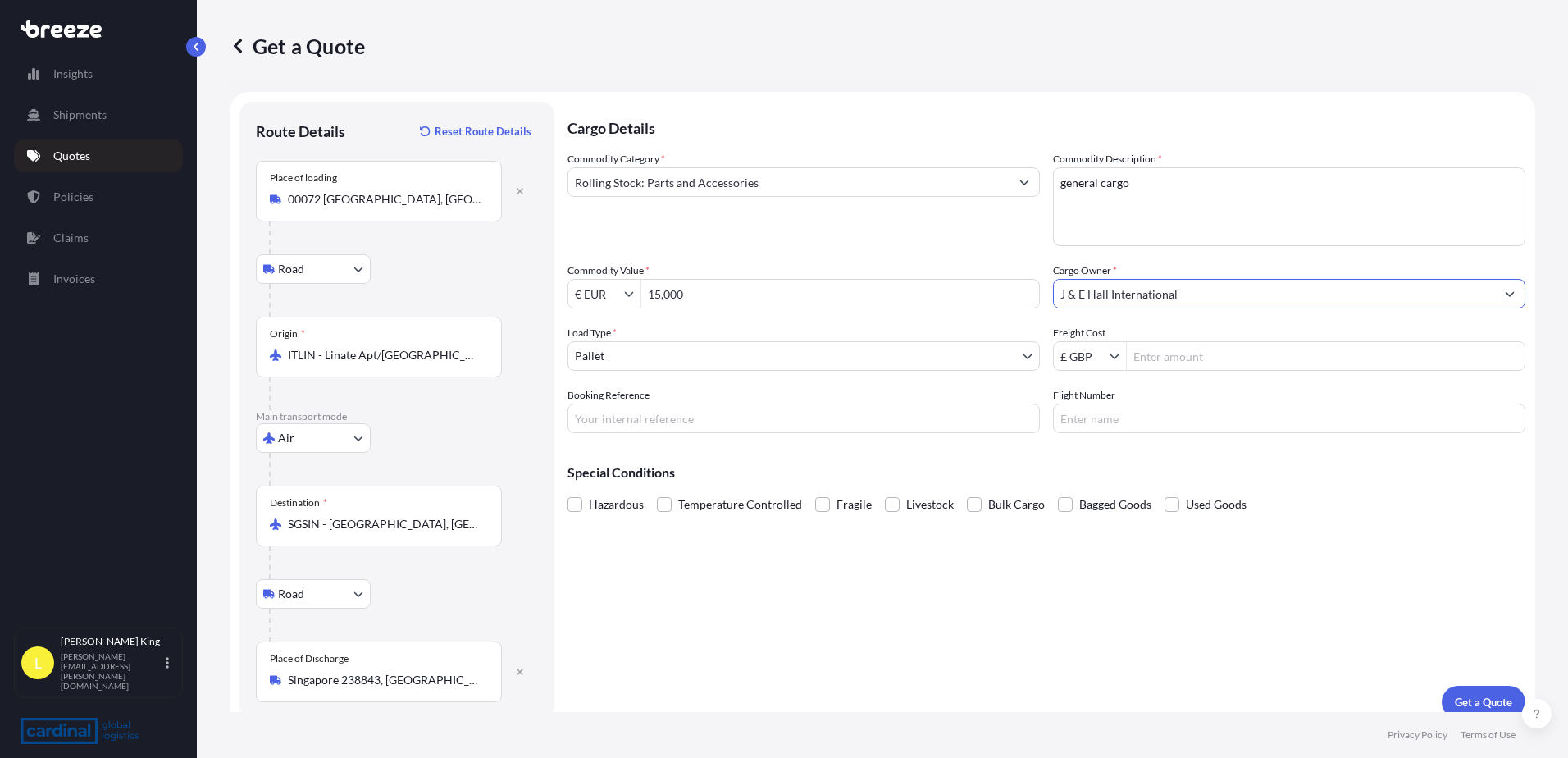
type input "J & E Hall International"
click at [1195, 367] on input "Freight Cost" at bounding box center [1325, 356] width 398 height 30
click at [1179, 370] on div "Commodity Category * Rolling Stock: Parts and Accessories Commodity Description…" at bounding box center [1047, 292] width 958 height 282
click at [1179, 365] on input "Freight Cost" at bounding box center [1325, 356] width 398 height 30
type input "2,339.4"
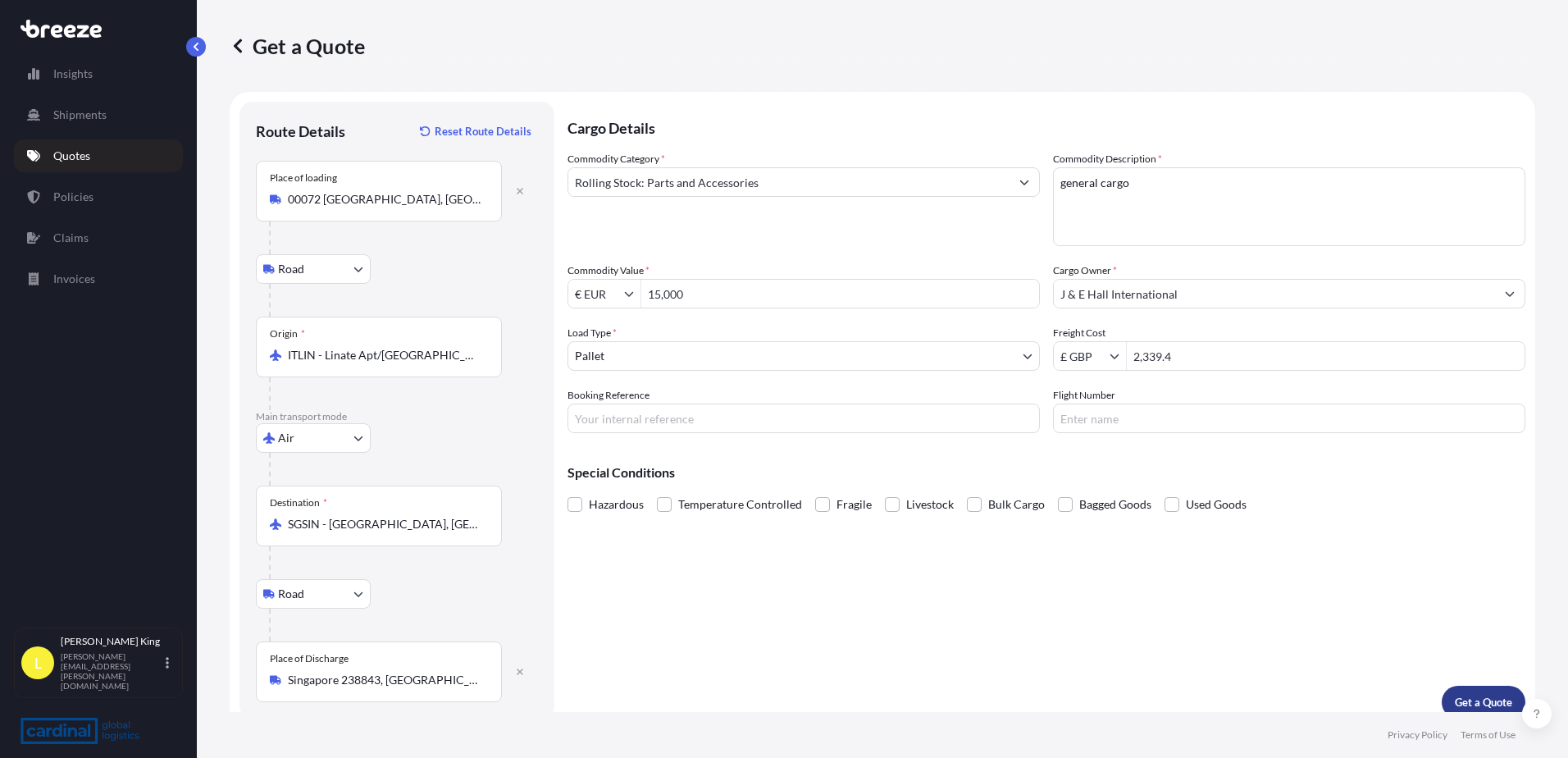
click at [1481, 702] on p "Get a Quote" at bounding box center [1484, 701] width 57 height 16
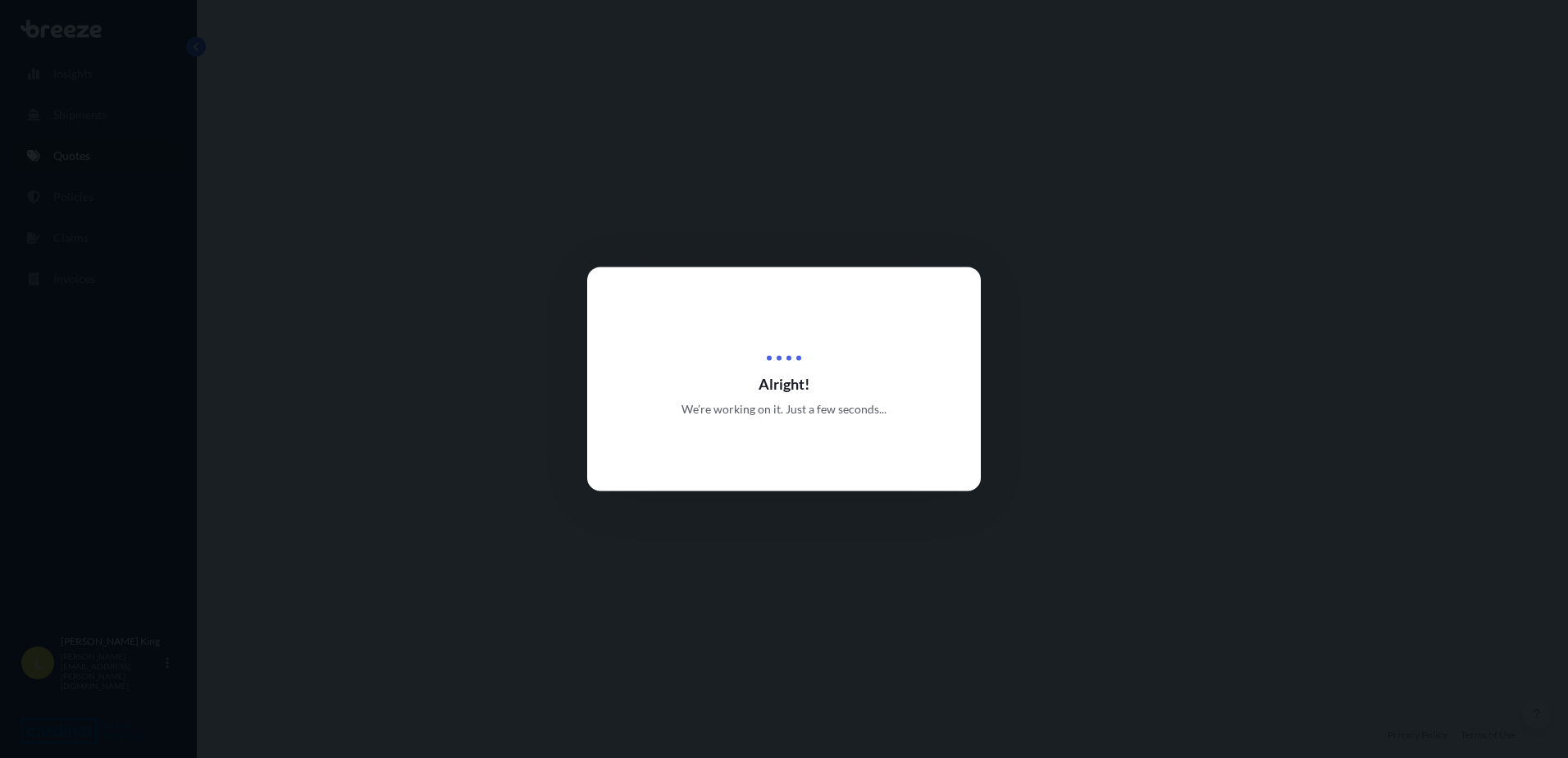
select select "Road"
select select "Air"
select select "Road"
select select "1"
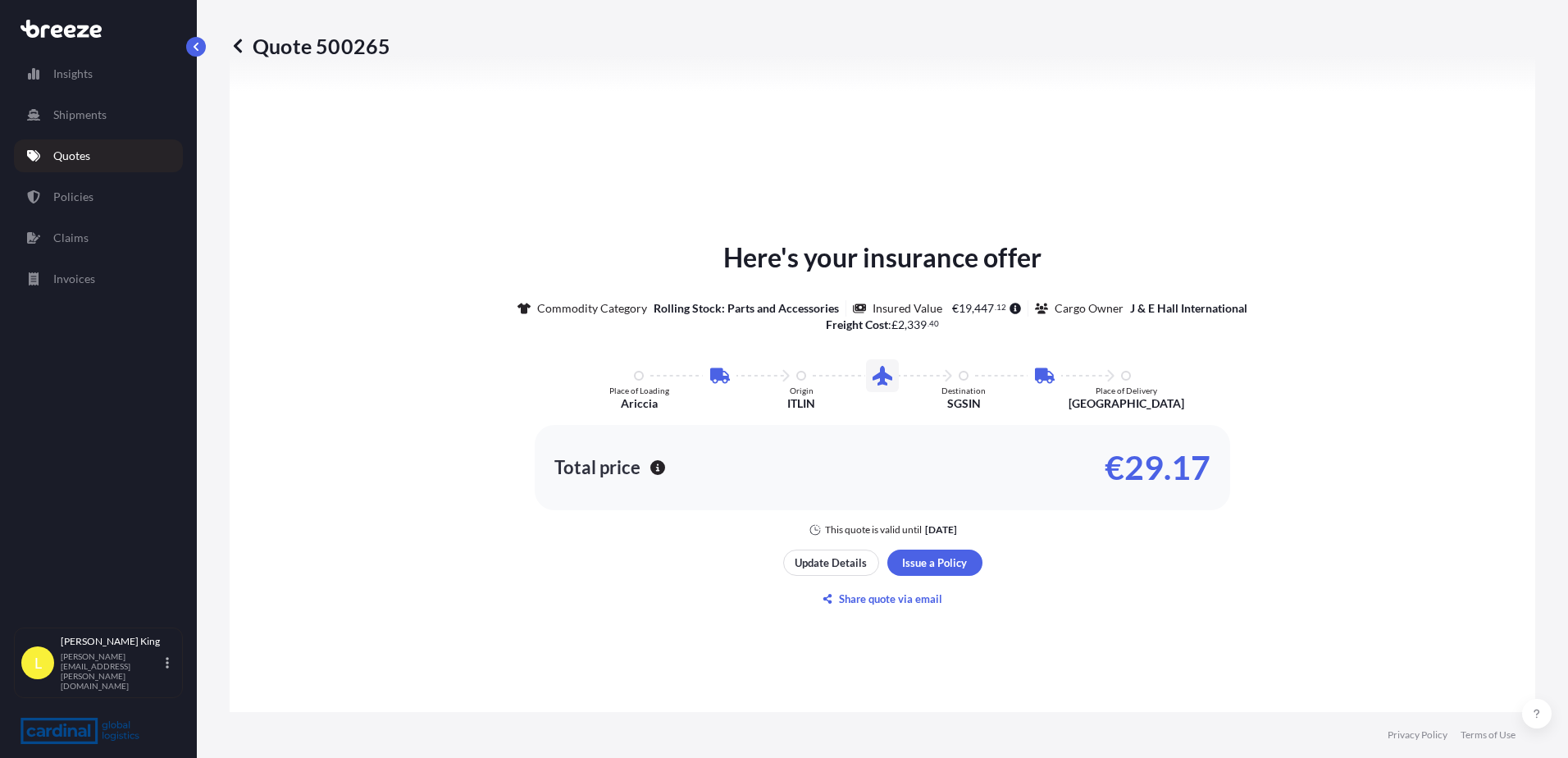
scroll to position [820, 0]
